Goal: Communication & Community: Answer question/provide support

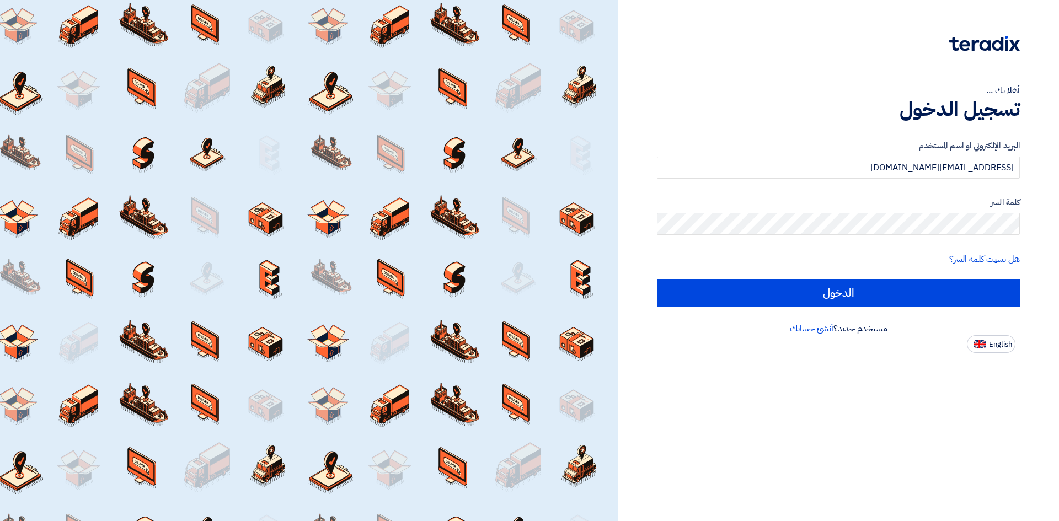
click at [706, 302] on input "الدخول" at bounding box center [838, 293] width 363 height 28
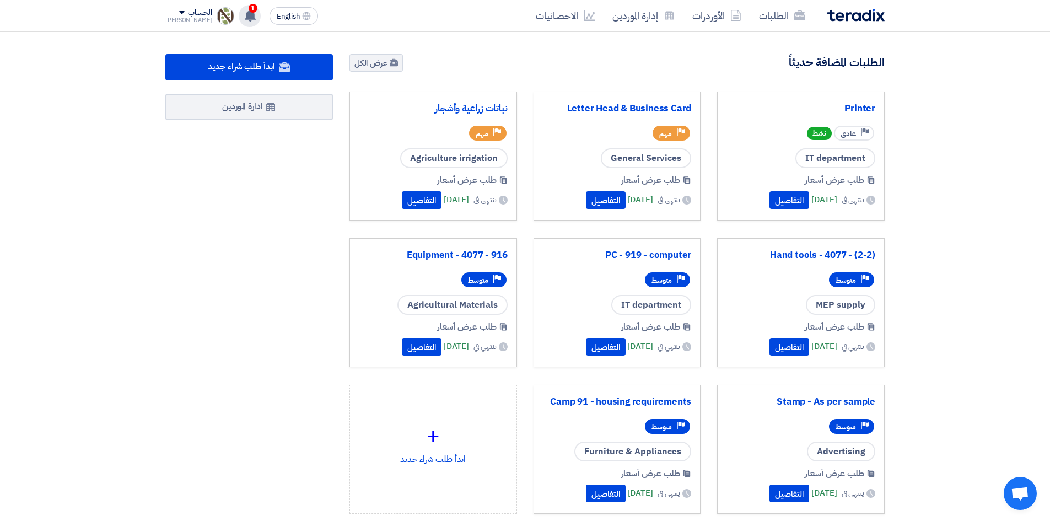
click at [245, 17] on icon at bounding box center [250, 15] width 12 height 12
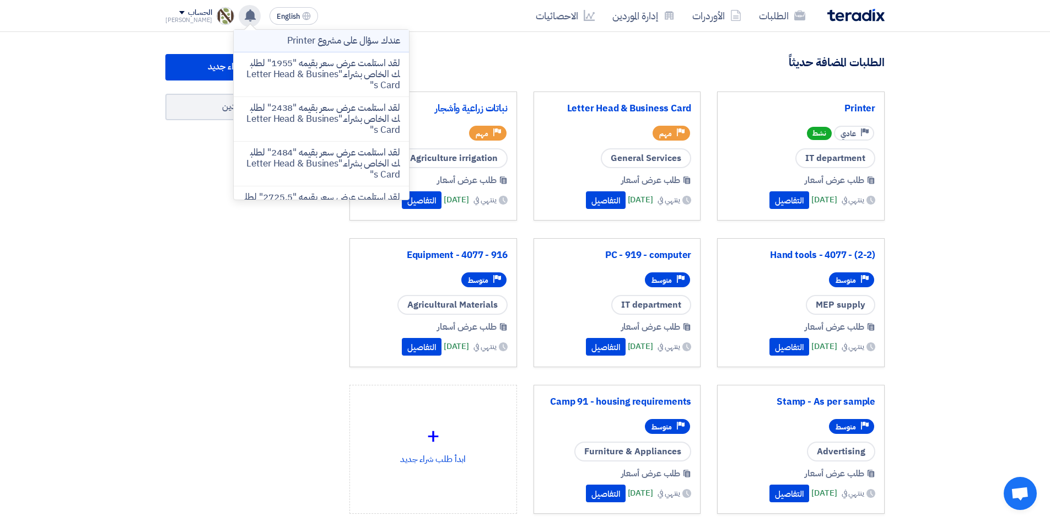
click at [292, 37] on p "عندك سؤال على مشروع Printer" at bounding box center [343, 40] width 112 height 11
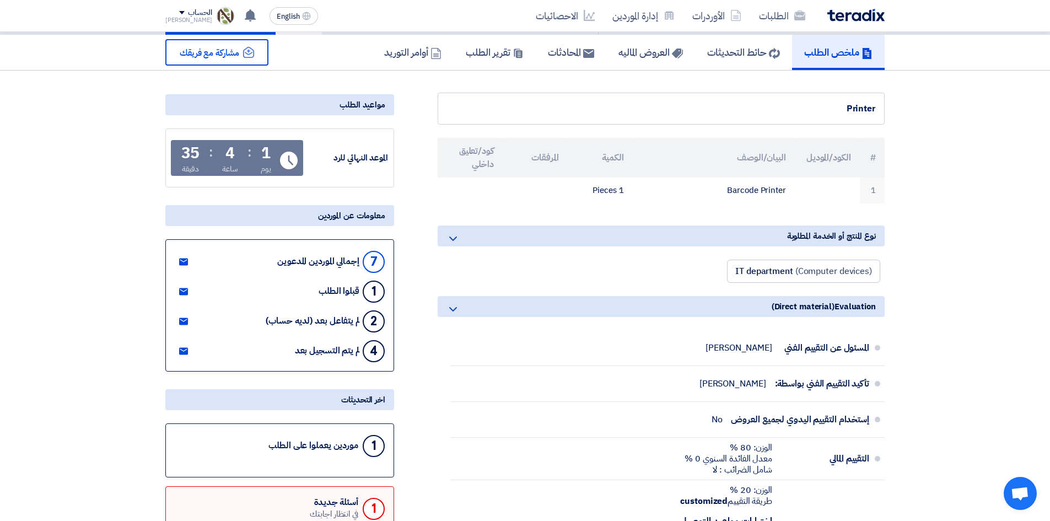
scroll to position [221, 0]
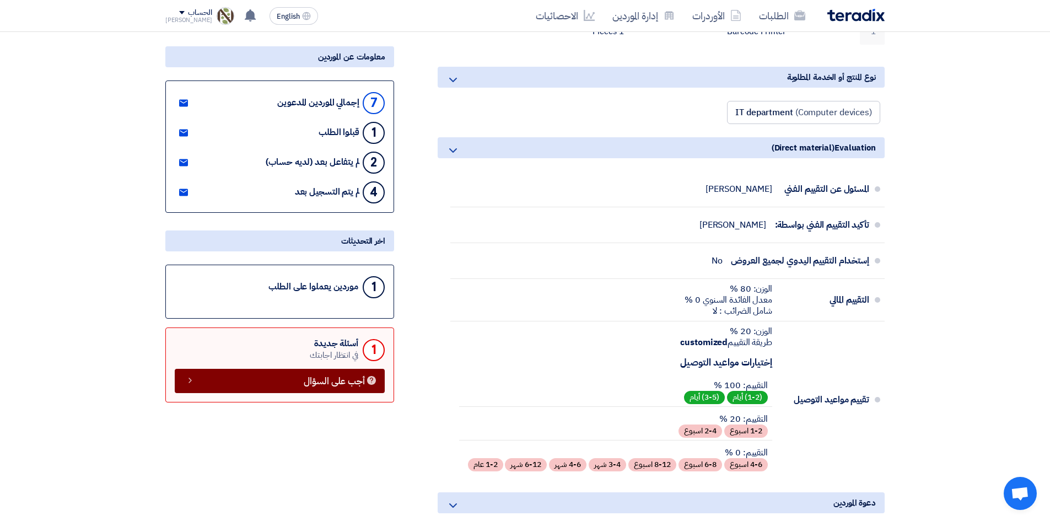
click at [305, 384] on span "أجب على السؤال" at bounding box center [334, 381] width 61 height 8
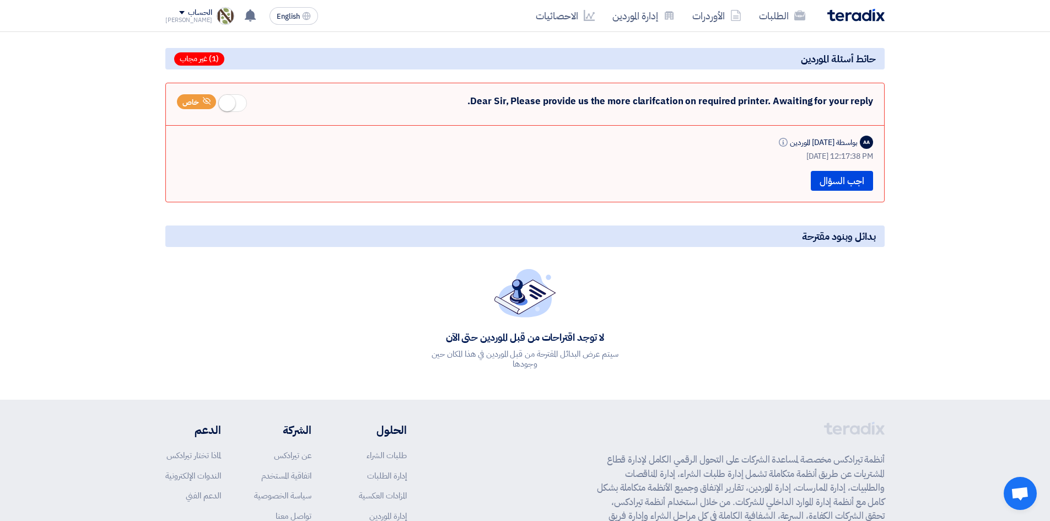
scroll to position [110, 0]
click at [843, 180] on button "اجب السؤال" at bounding box center [842, 181] width 62 height 20
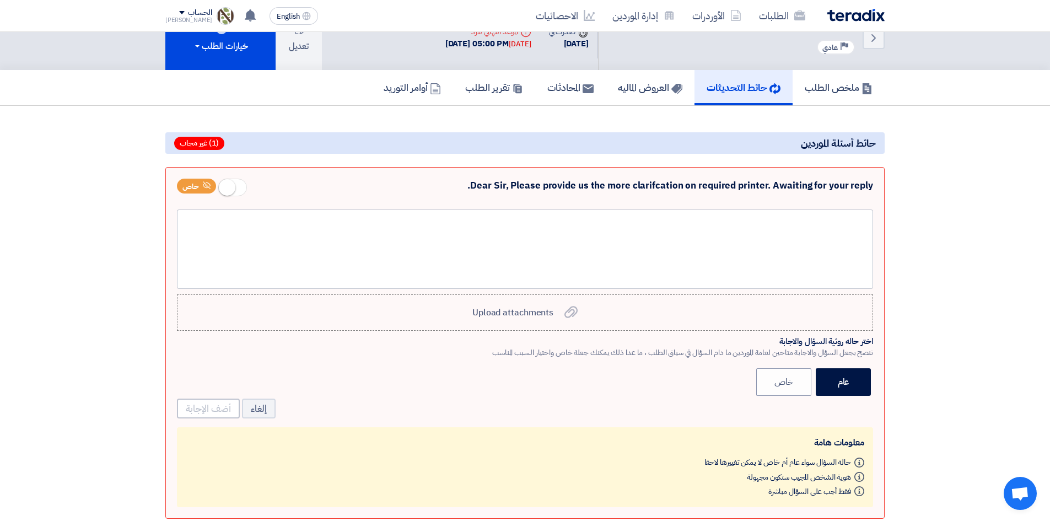
scroll to position [0, 0]
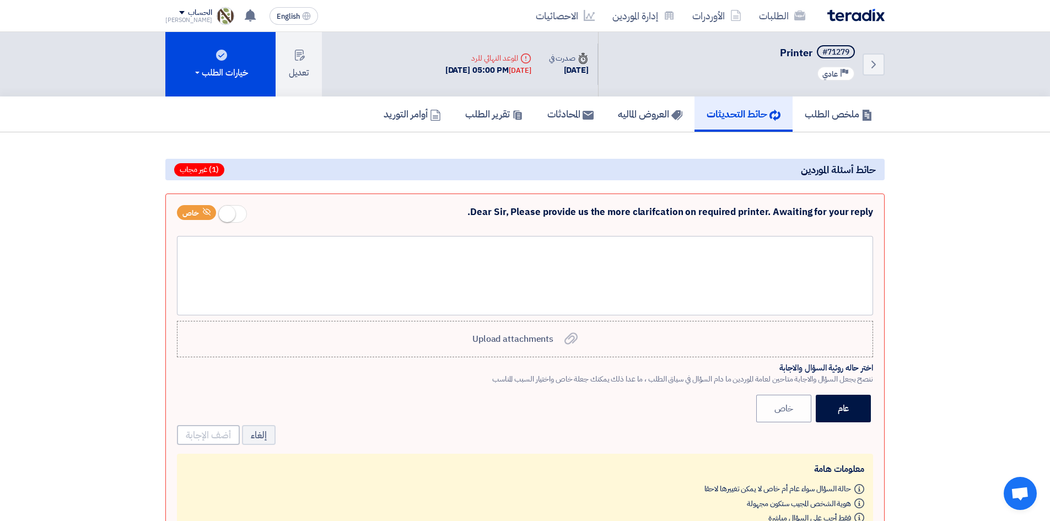
drag, startPoint x: 450, startPoint y: 211, endPoint x: 732, endPoint y: 210, distance: 282.3
click at [732, 210] on div "Dear Sir, Please provide us the more clarifcation on required printer. Awaiting…" at bounding box center [525, 216] width 696 height 22
click at [687, 221] on div "Dear Sir, Please provide us the more clarifcation on required printer. Awaiting…" at bounding box center [525, 216] width 696 height 22
click at [514, 343] on span "Upload attachments" at bounding box center [513, 338] width 81 height 13
click at [0, 0] on input "Upload attachments Upload attachments" at bounding box center [0, 0] width 0 height 0
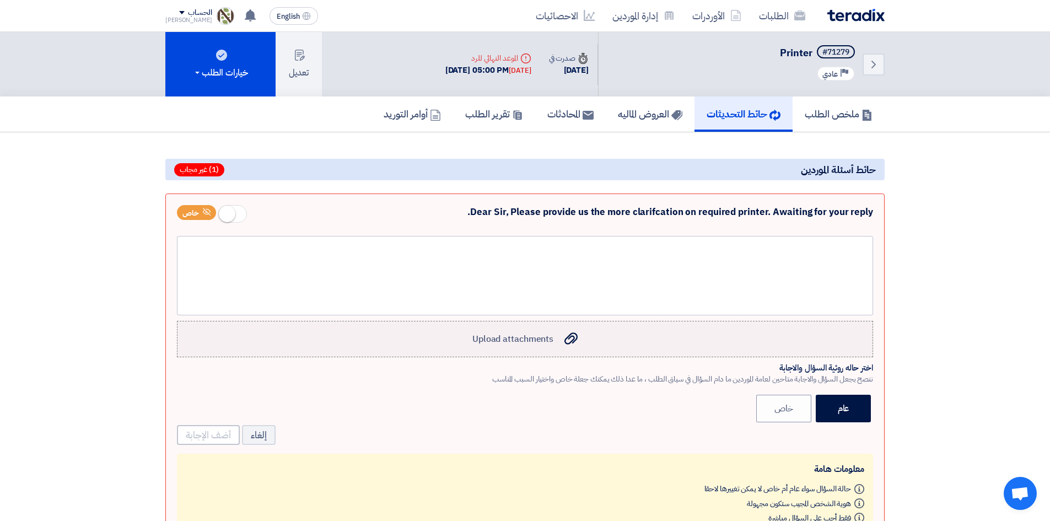
click at [509, 325] on label "Upload attachments Upload attachments" at bounding box center [525, 339] width 696 height 36
click at [0, 0] on input "Upload attachments Upload attachments" at bounding box center [0, 0] width 0 height 0
click at [533, 346] on label "Upload attachments Upload attachments" at bounding box center [525, 339] width 696 height 36
click at [0, 0] on input "Upload attachments Upload attachments" at bounding box center [0, 0] width 0 height 0
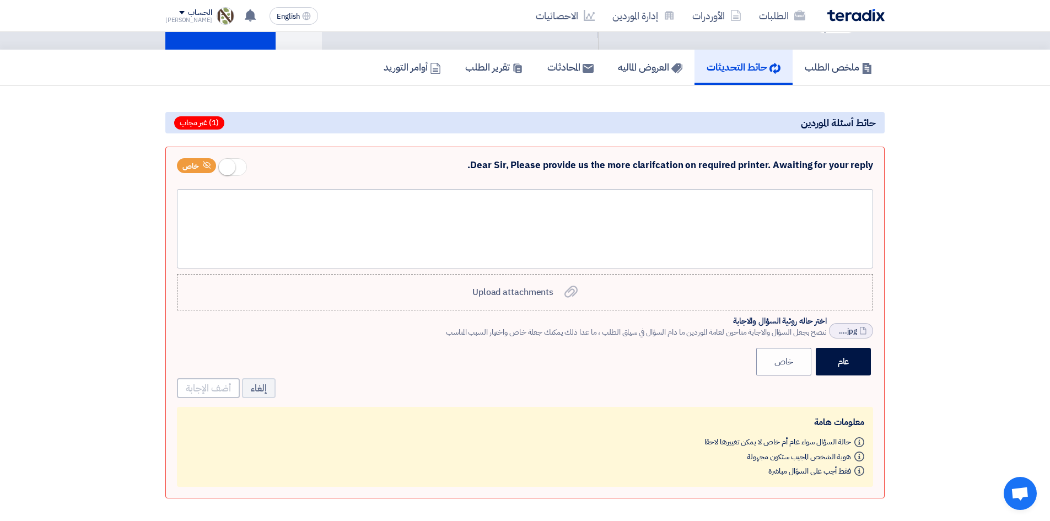
scroll to position [110, 0]
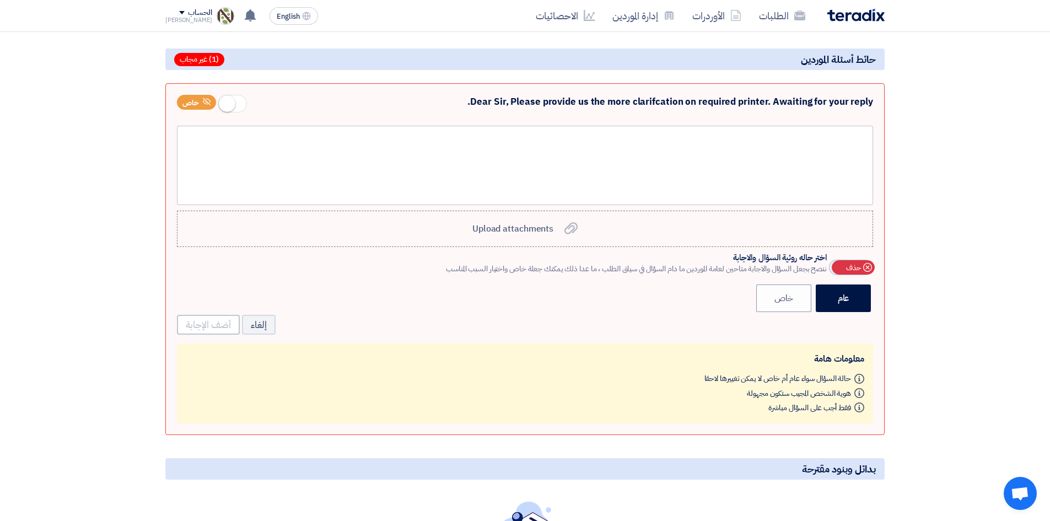
click at [839, 269] on div "Cancel حذف" at bounding box center [853, 267] width 43 height 14
click at [522, 236] on label "Upload attachments Upload attachments" at bounding box center [525, 229] width 696 height 36
click at [0, 0] on input "Upload attachments Upload attachments" at bounding box center [0, 0] width 0 height 0
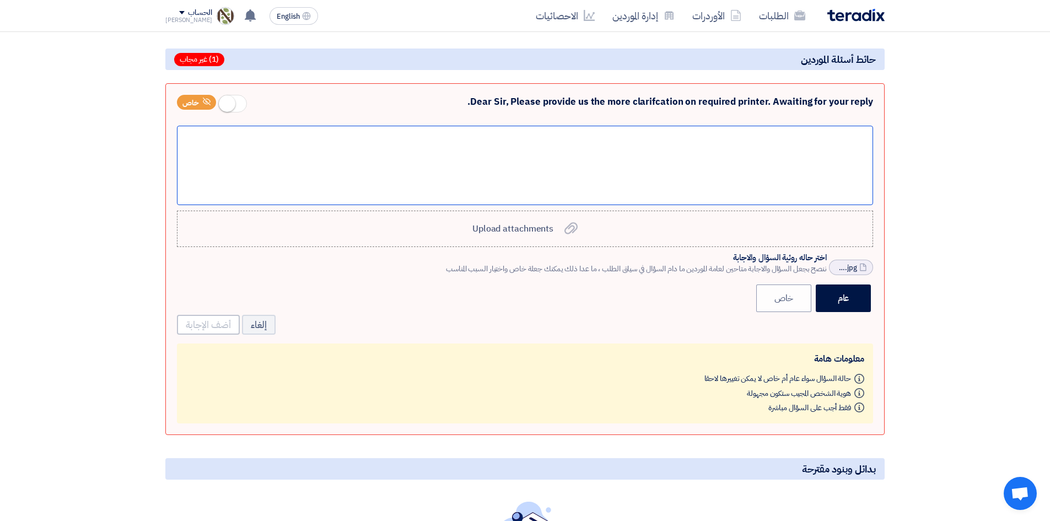
click at [755, 166] on div at bounding box center [525, 165] width 696 height 79
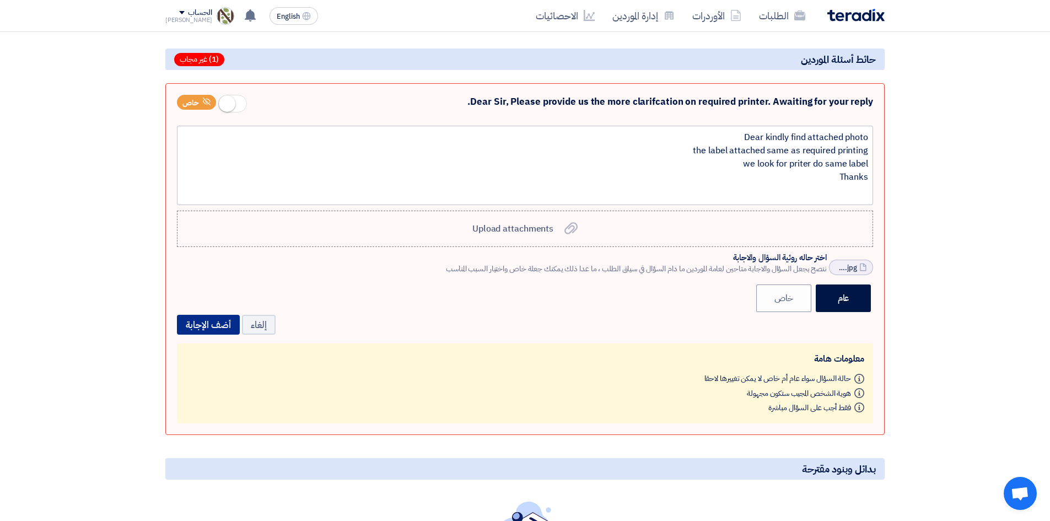
click at [221, 329] on button "أضف الإجابة" at bounding box center [208, 325] width 63 height 20
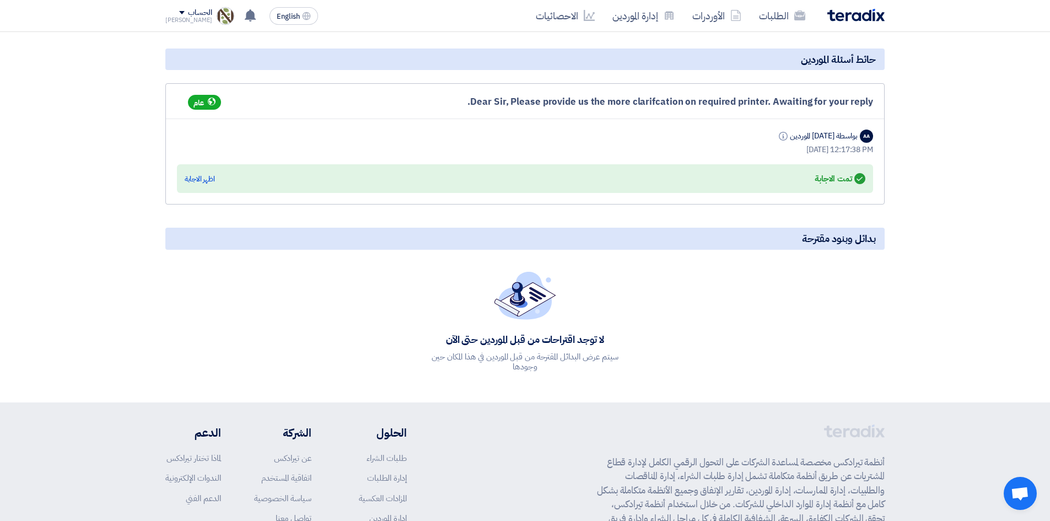
click at [855, 18] on img at bounding box center [856, 15] width 57 height 13
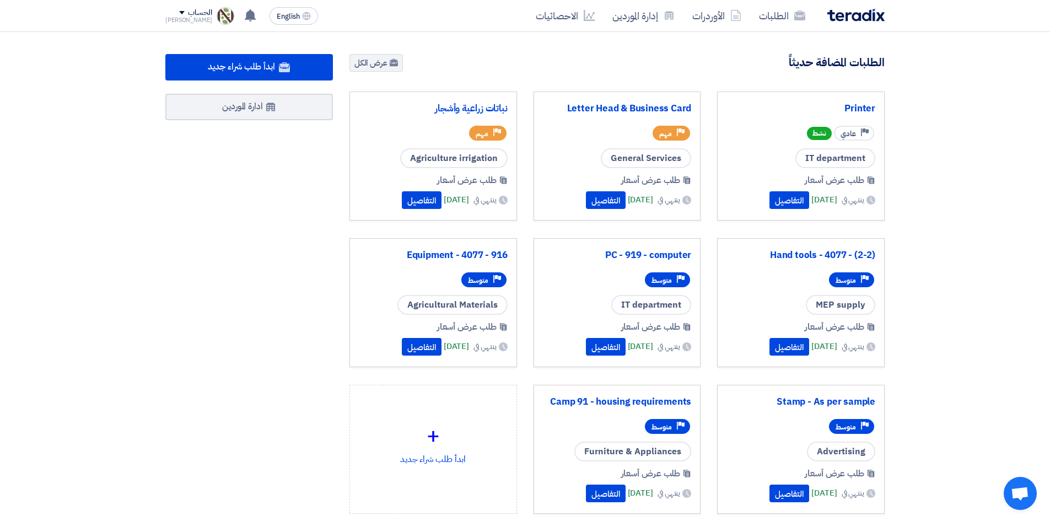
click at [783, 116] on div "Printer" at bounding box center [801, 110] width 149 height 18
click at [854, 108] on link "Printer" at bounding box center [801, 108] width 149 height 11
